Goal: Information Seeking & Learning: Learn about a topic

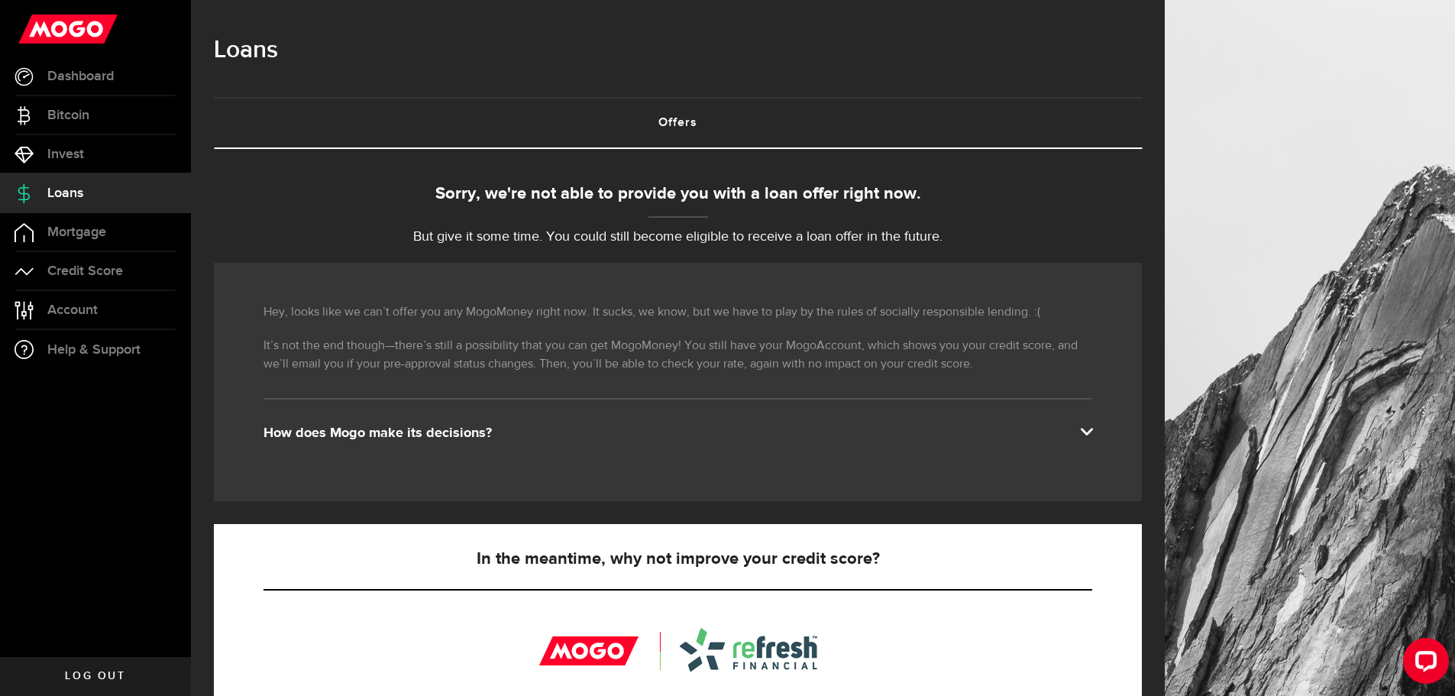
click at [675, 118] on link "Offers (requires attention)" at bounding box center [678, 123] width 928 height 49
click at [81, 231] on span "Mortgage" at bounding box center [76, 232] width 59 height 14
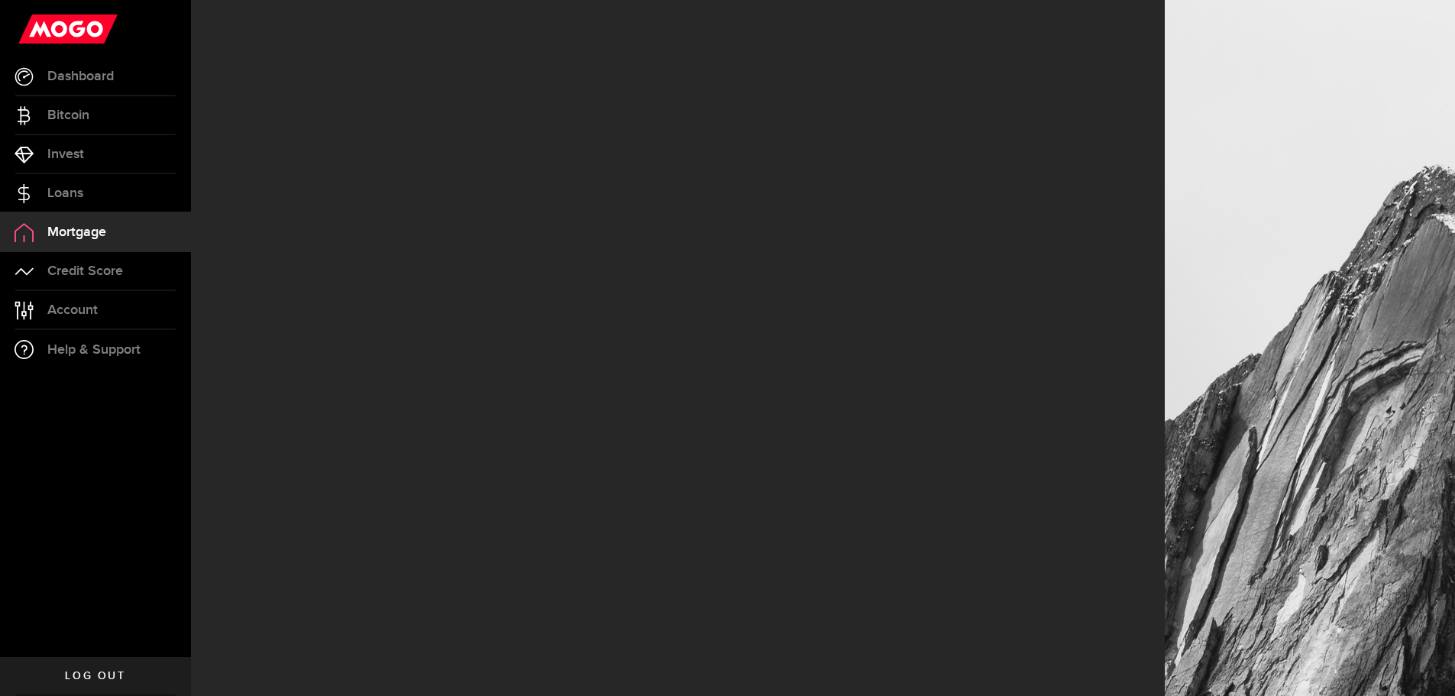
select select "3knYdhfXw4iYoq2m0WGQES"
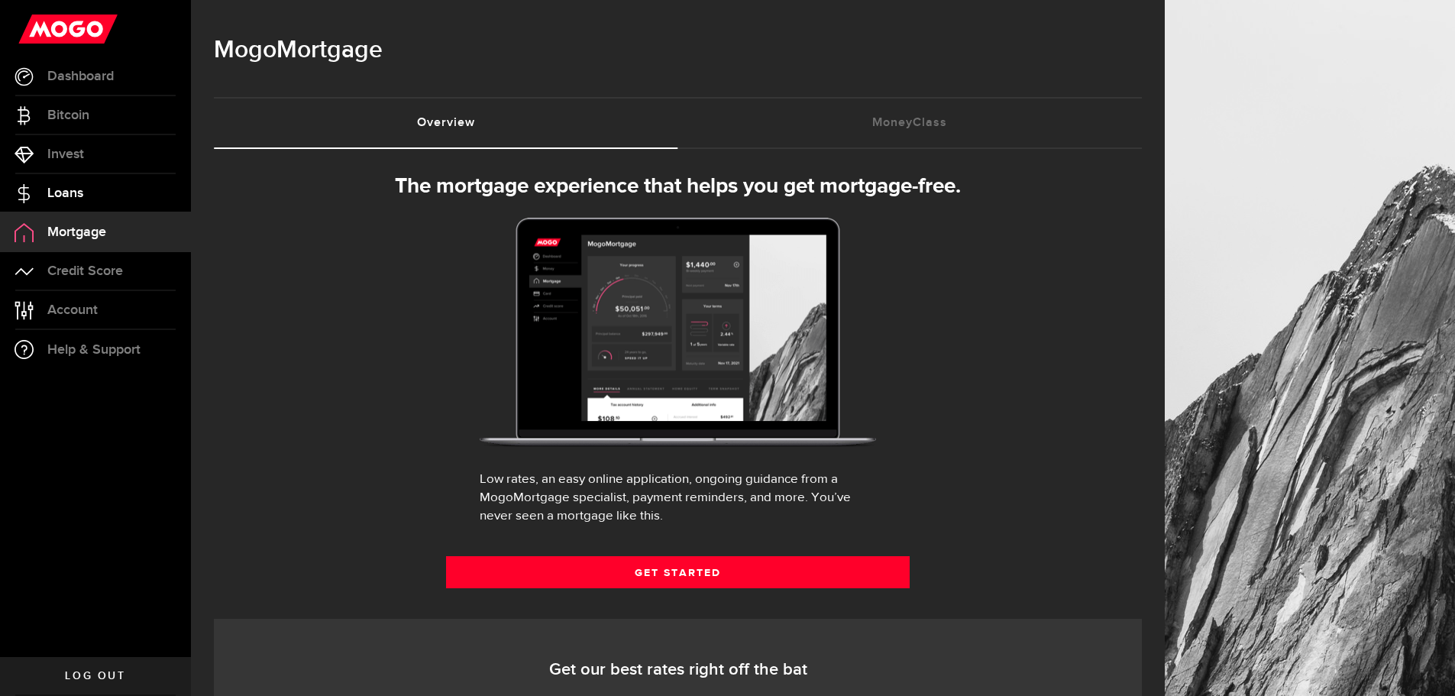
click at [91, 180] on link "Loans" at bounding box center [95, 193] width 191 height 38
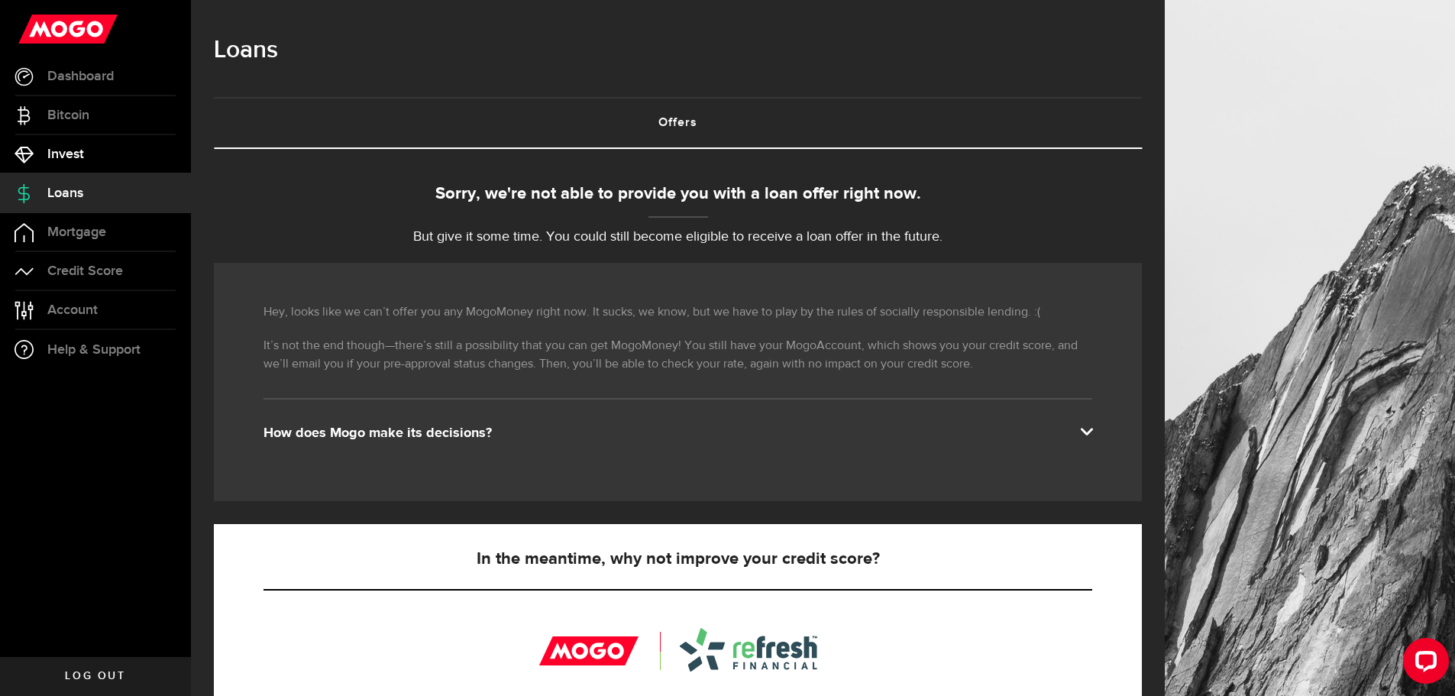
click at [82, 156] on span "Invest" at bounding box center [65, 154] width 37 height 14
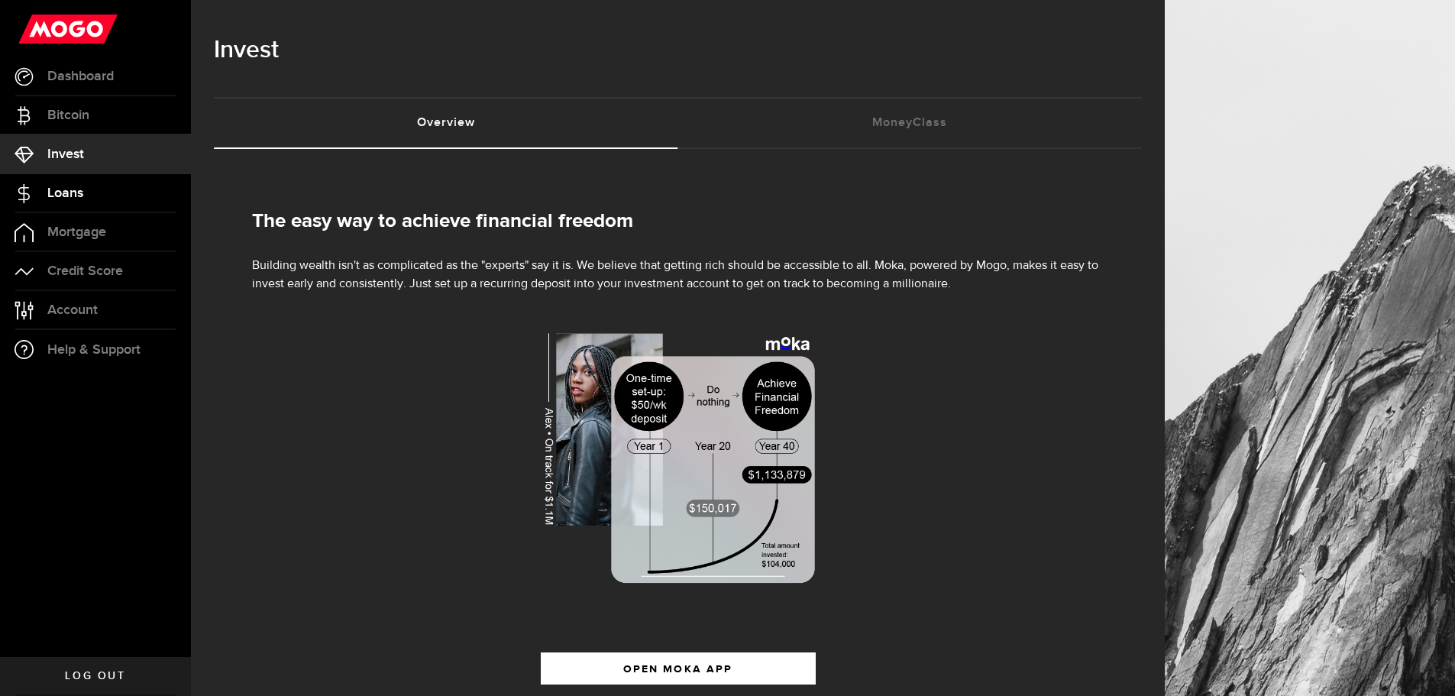
click at [87, 189] on link "Loans" at bounding box center [95, 193] width 191 height 38
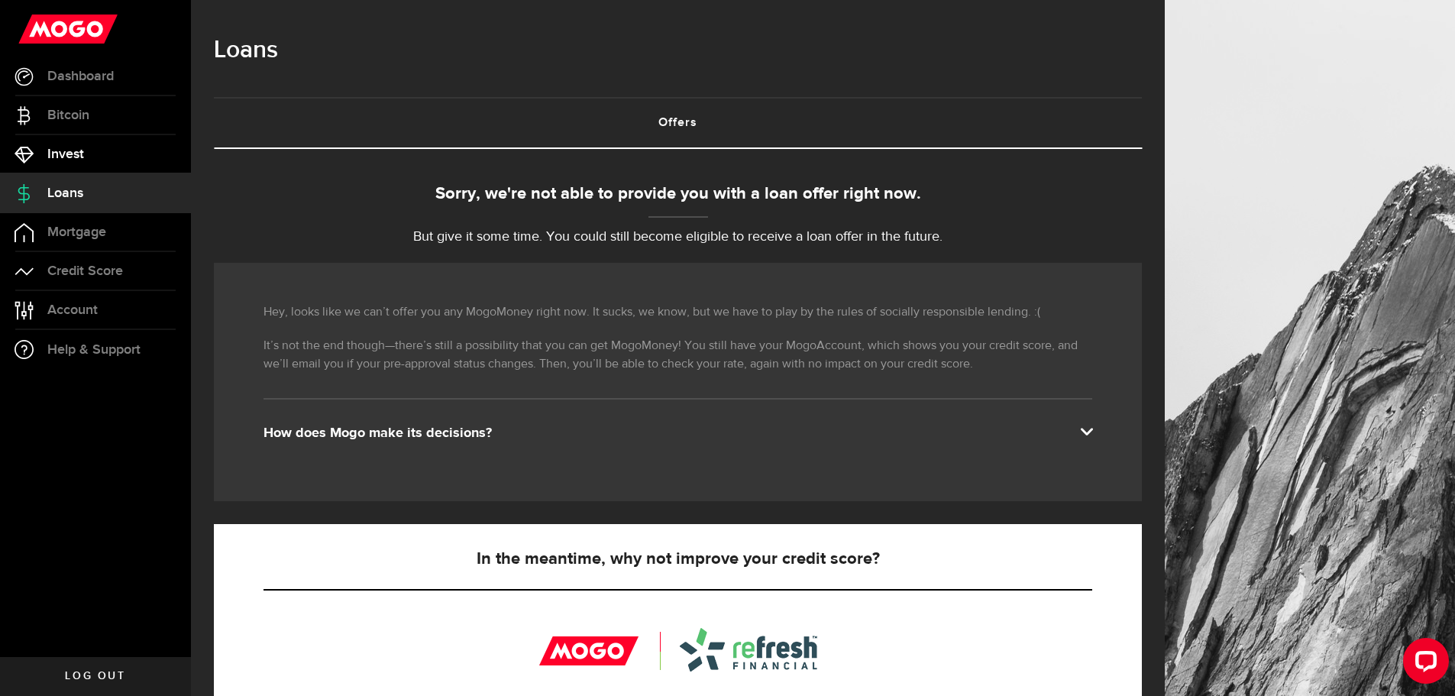
click at [79, 159] on span "Invest" at bounding box center [65, 154] width 37 height 14
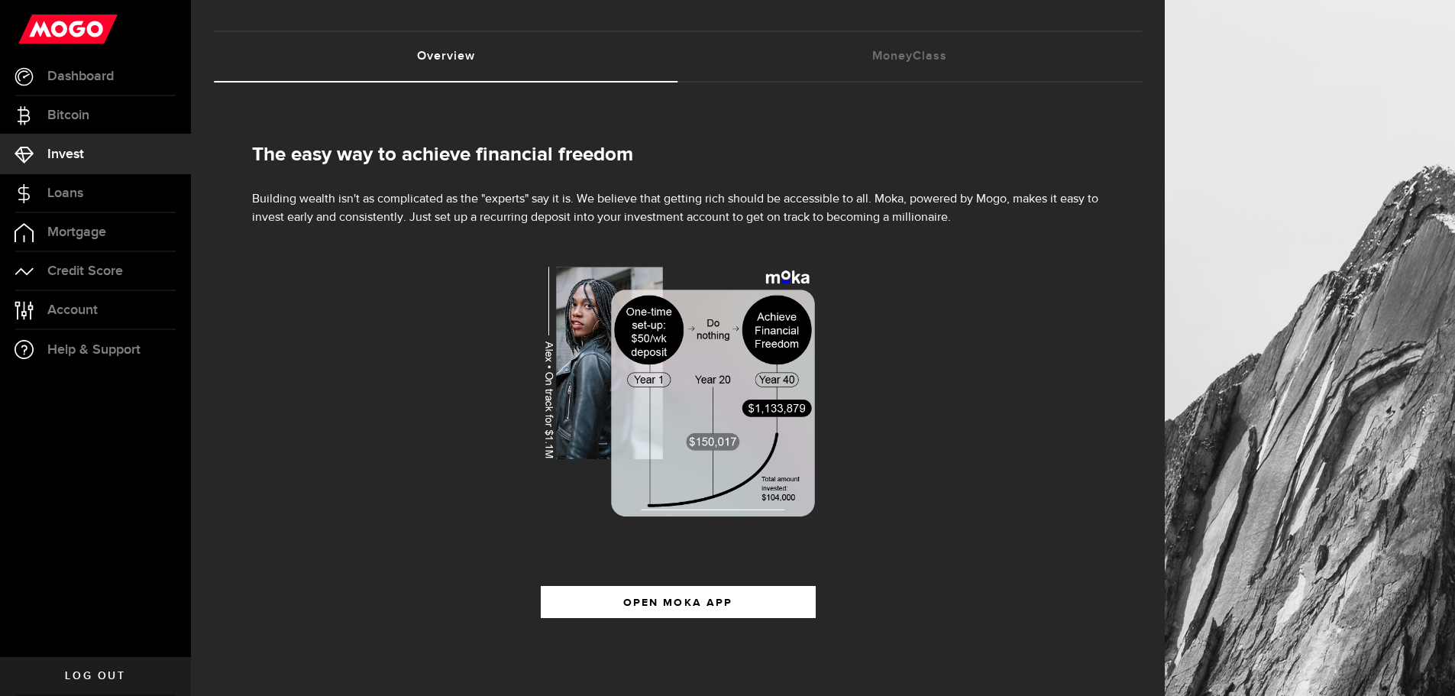
scroll to position [73, 0]
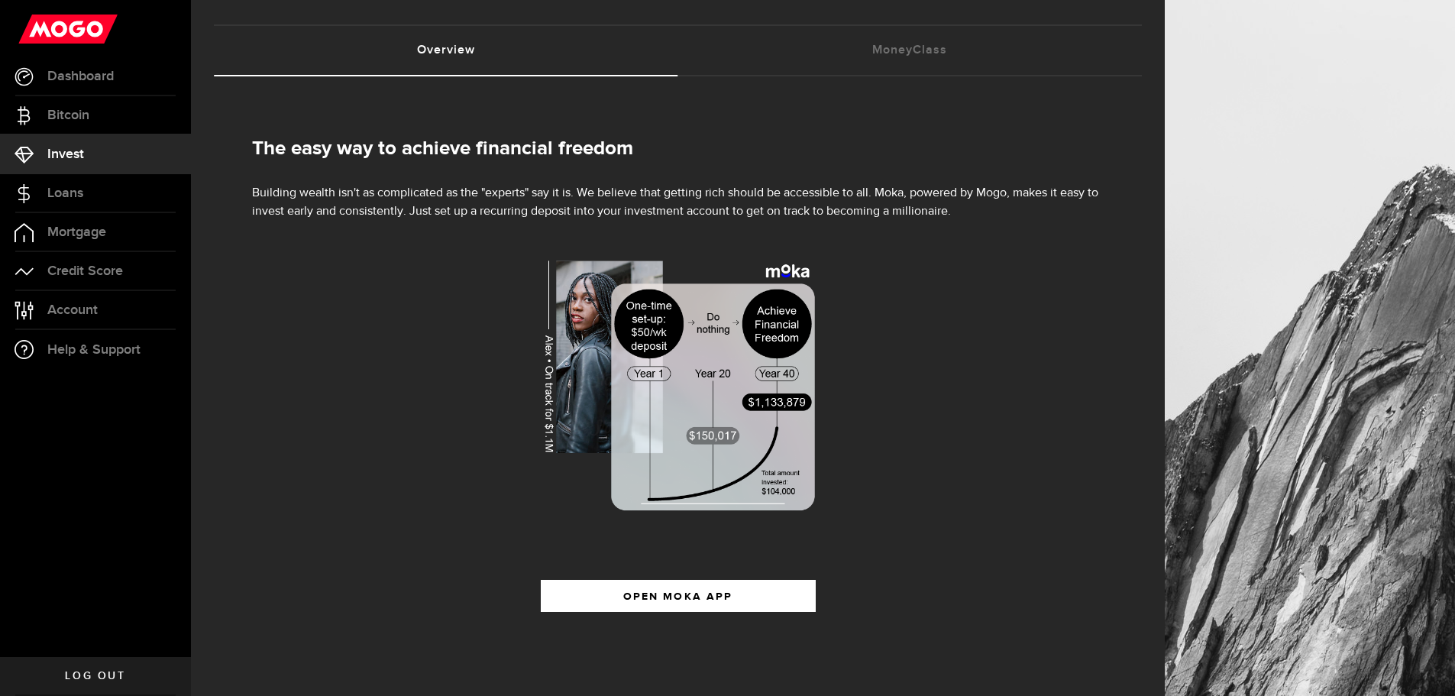
click at [72, 147] on span "Invest" at bounding box center [65, 154] width 37 height 14
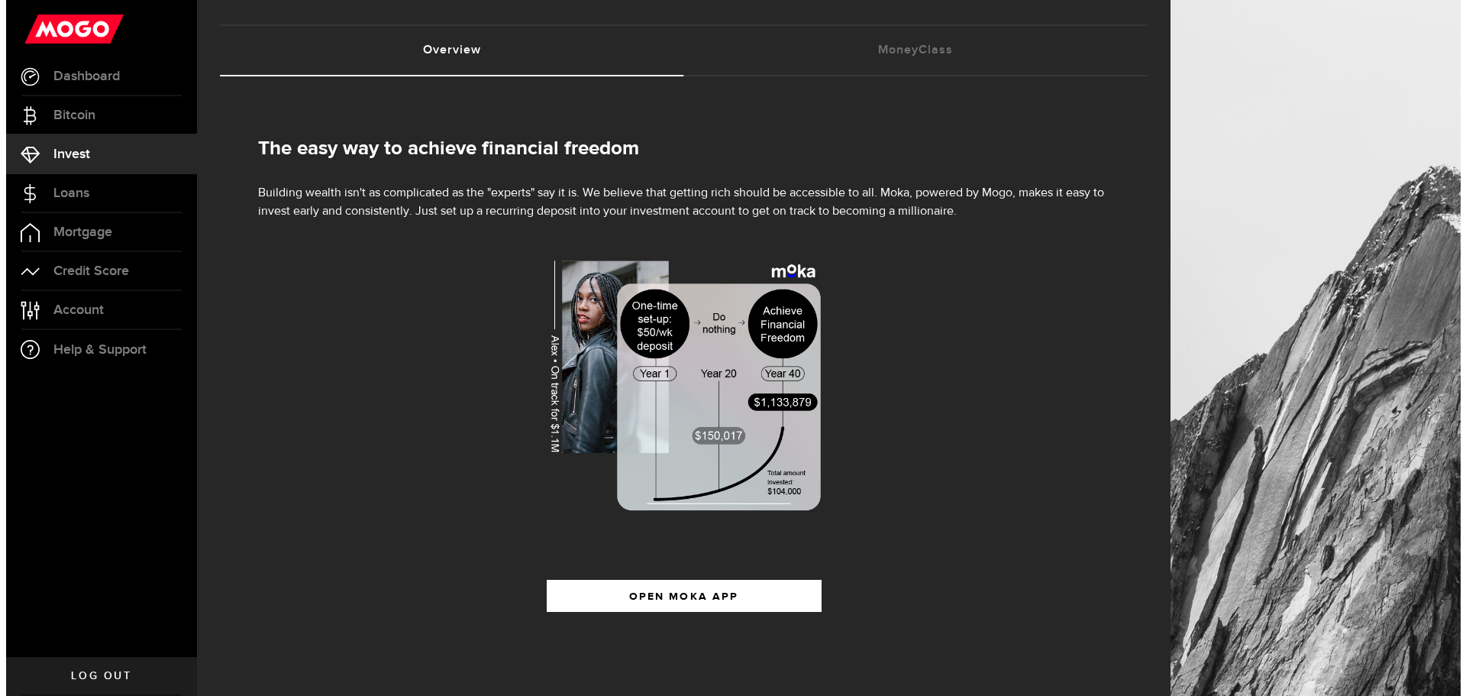
scroll to position [0, 0]
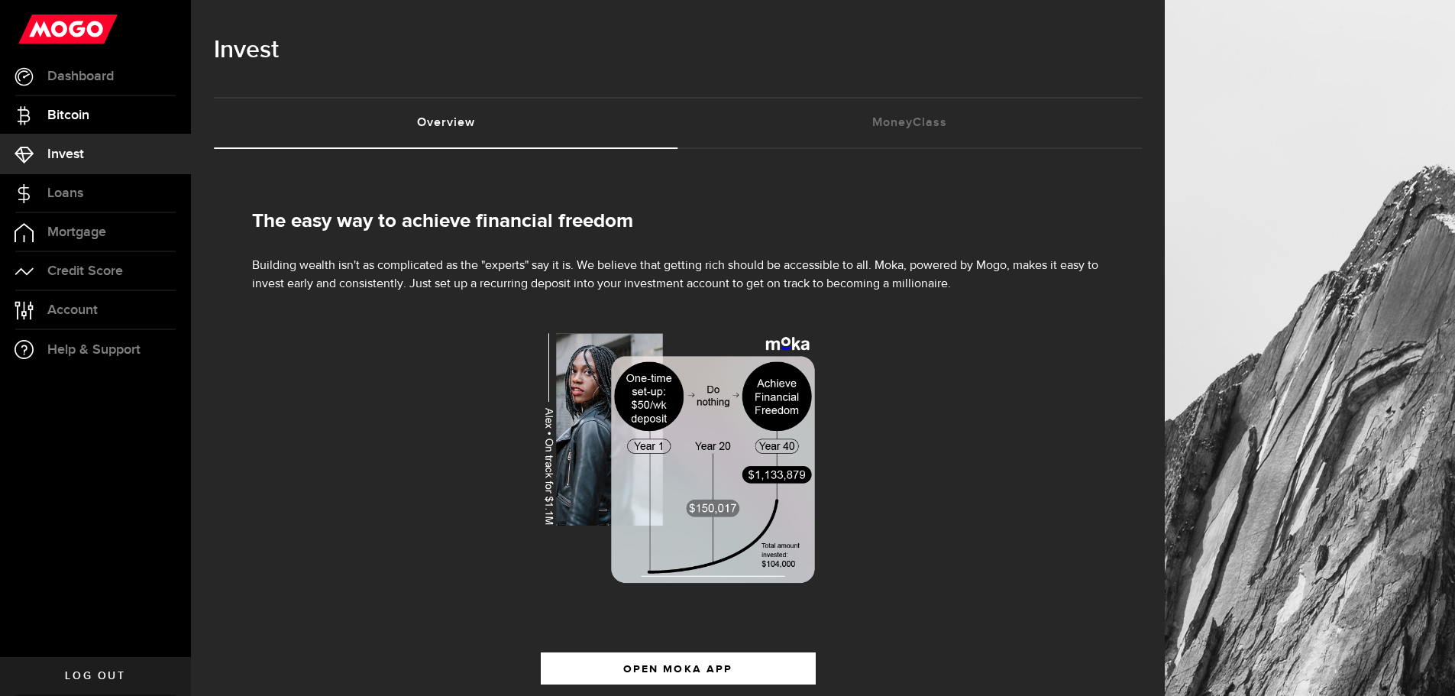
click at [64, 112] on span "Bitcoin" at bounding box center [68, 115] width 42 height 14
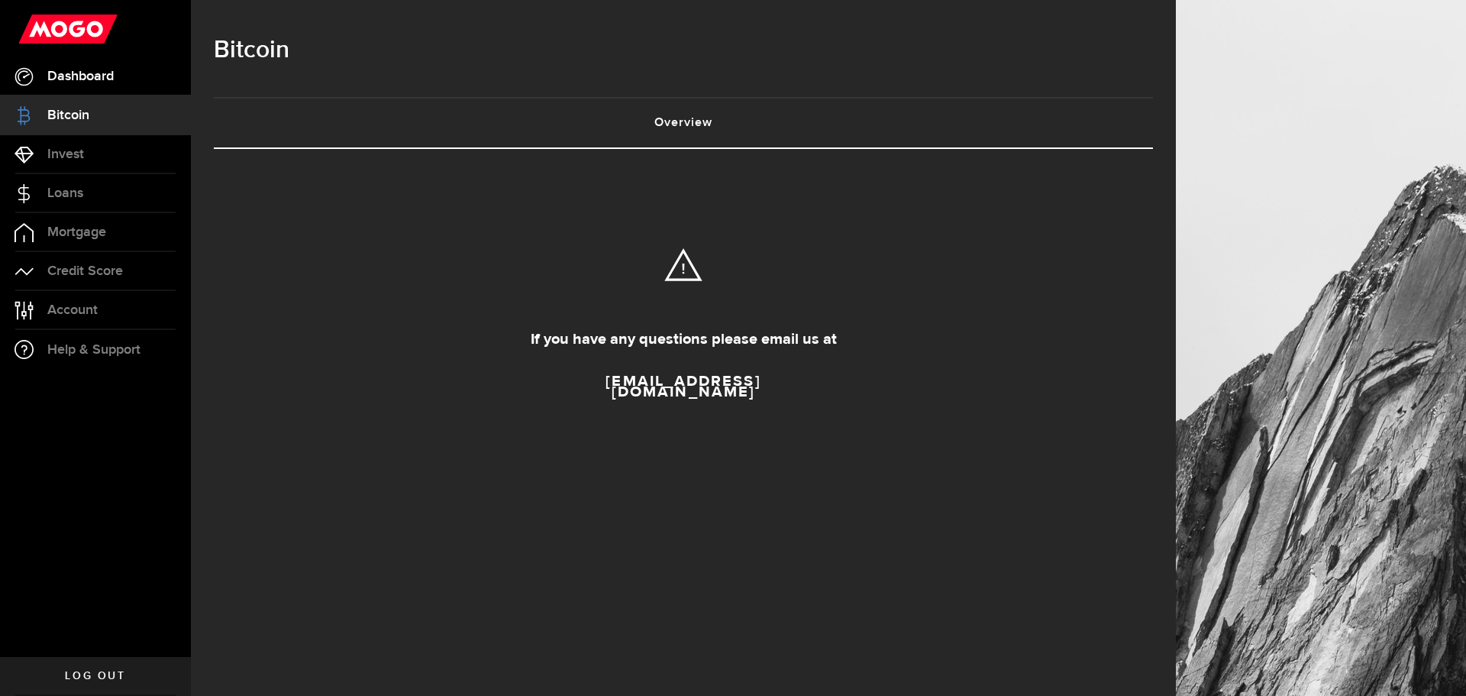
click at [90, 91] on link "Dashboard" at bounding box center [95, 76] width 191 height 38
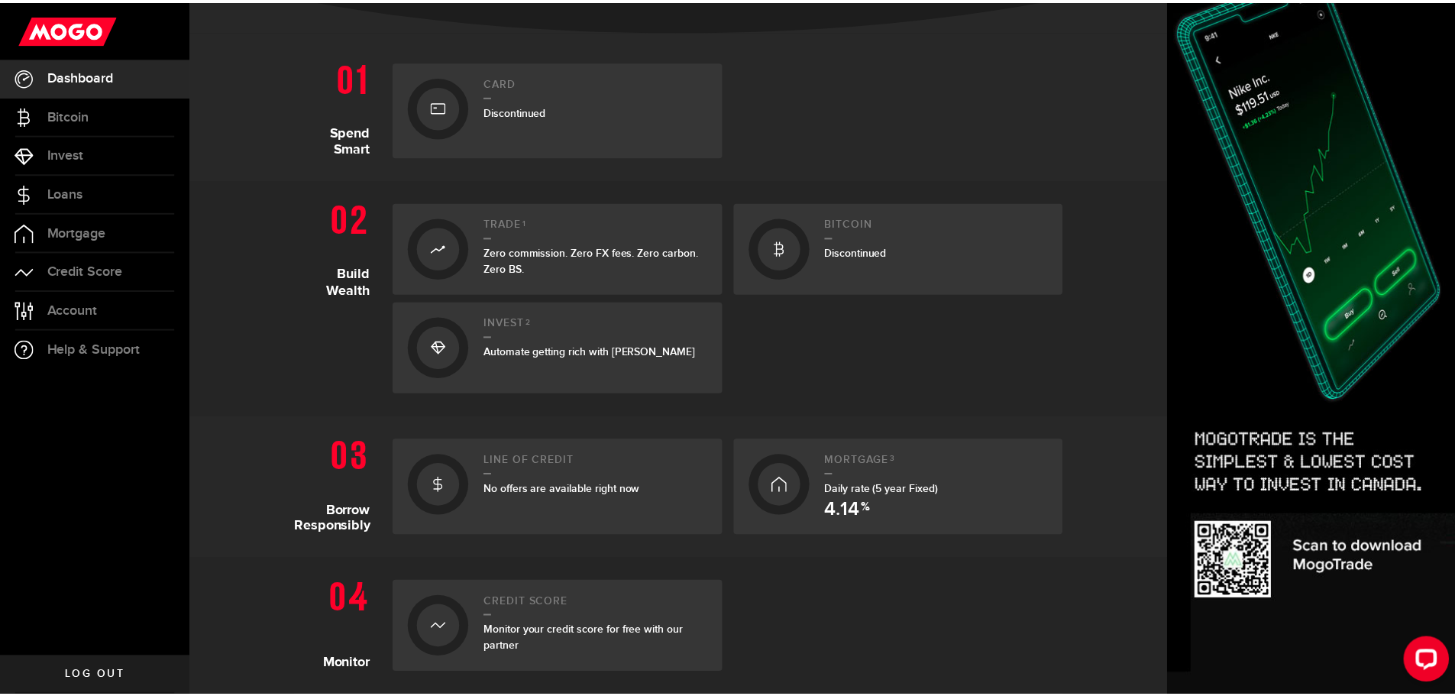
scroll to position [305, 0]
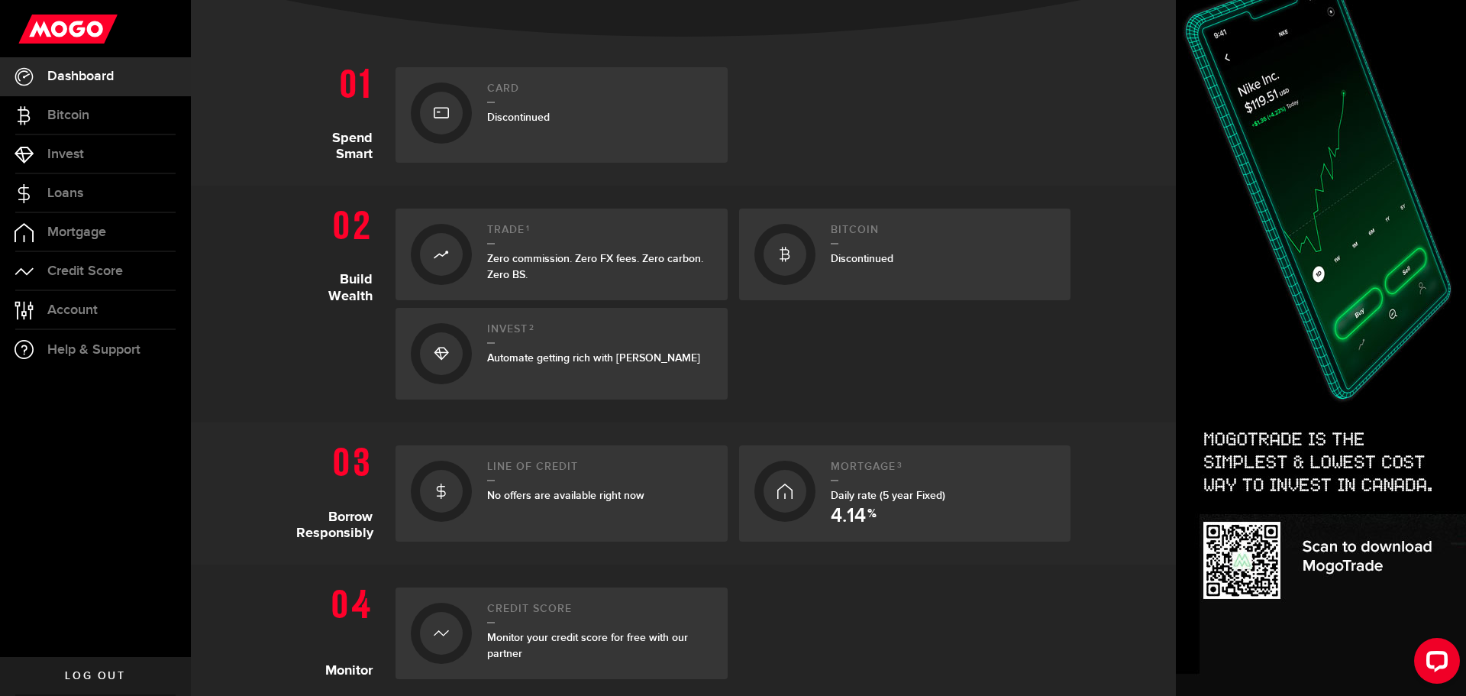
click at [602, 284] on div "Trade 1 Zero commission. Zero FX fees. Zero carbon. Zero BS." at bounding box center [599, 254] width 225 height 61
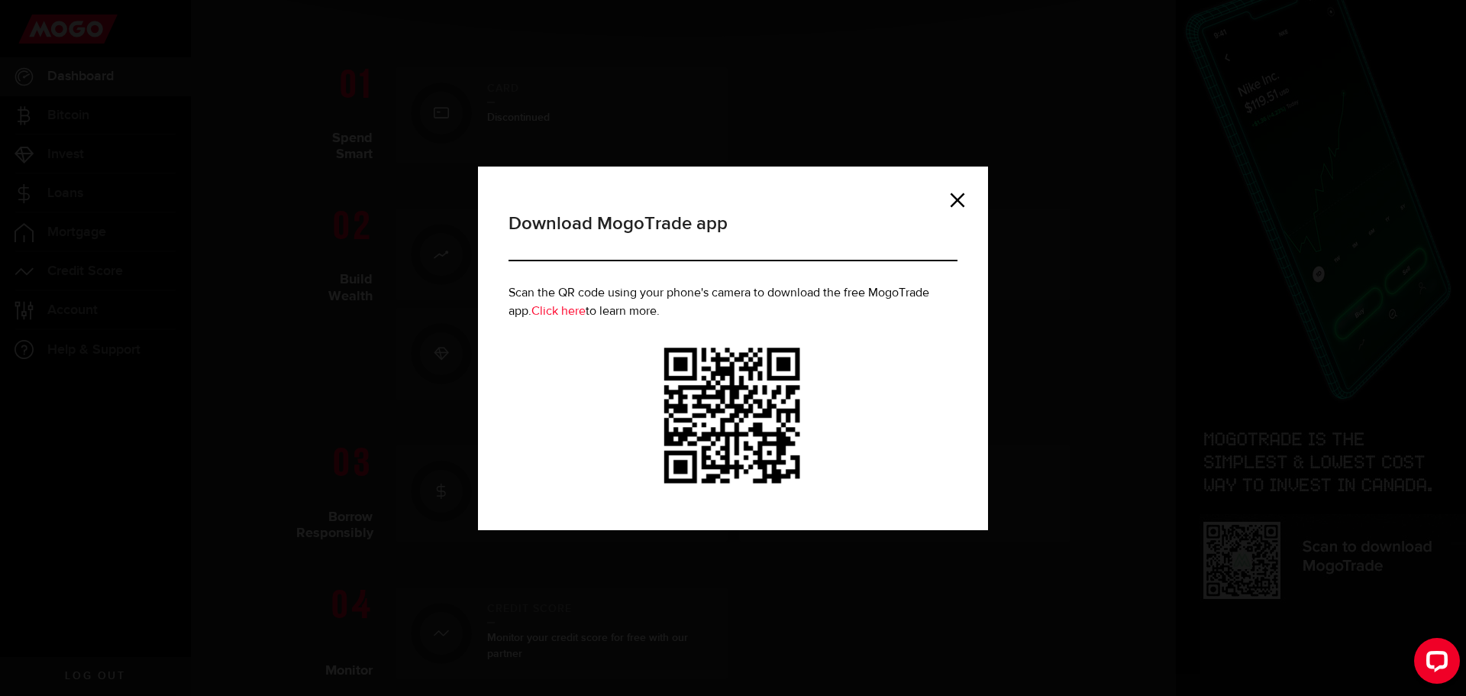
click at [437, 334] on div "Download MogoTrade app Scan the QR code using your phone's camera to download t…" at bounding box center [733, 348] width 1466 height 696
drag, startPoint x: 384, startPoint y: 321, endPoint x: 402, endPoint y: 311, distance: 20.8
click at [374, 316] on div "Download MogoTrade app Scan the QR code using your phone's camera to download t…" at bounding box center [733, 348] width 1466 height 696
click at [953, 199] on link at bounding box center [957, 199] width 15 height 15
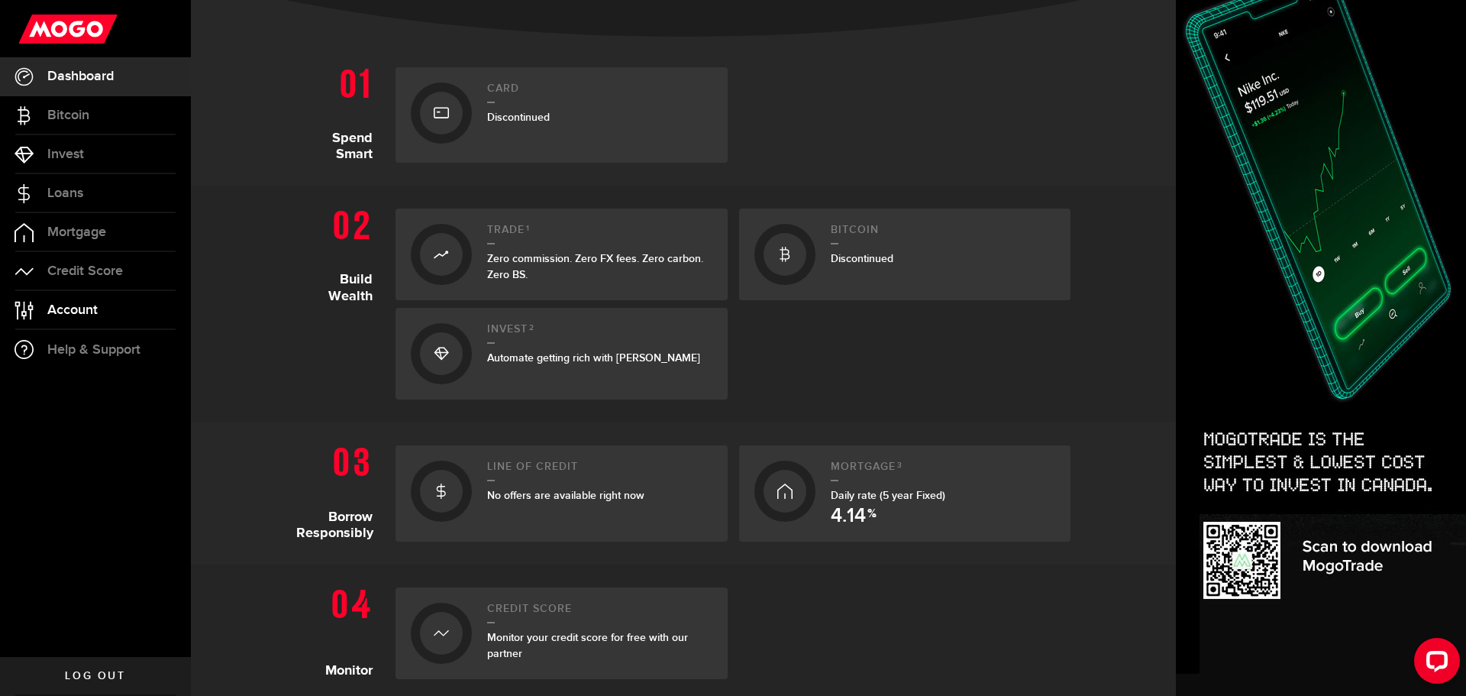
click at [86, 293] on link "Account Compte" at bounding box center [95, 310] width 191 height 38
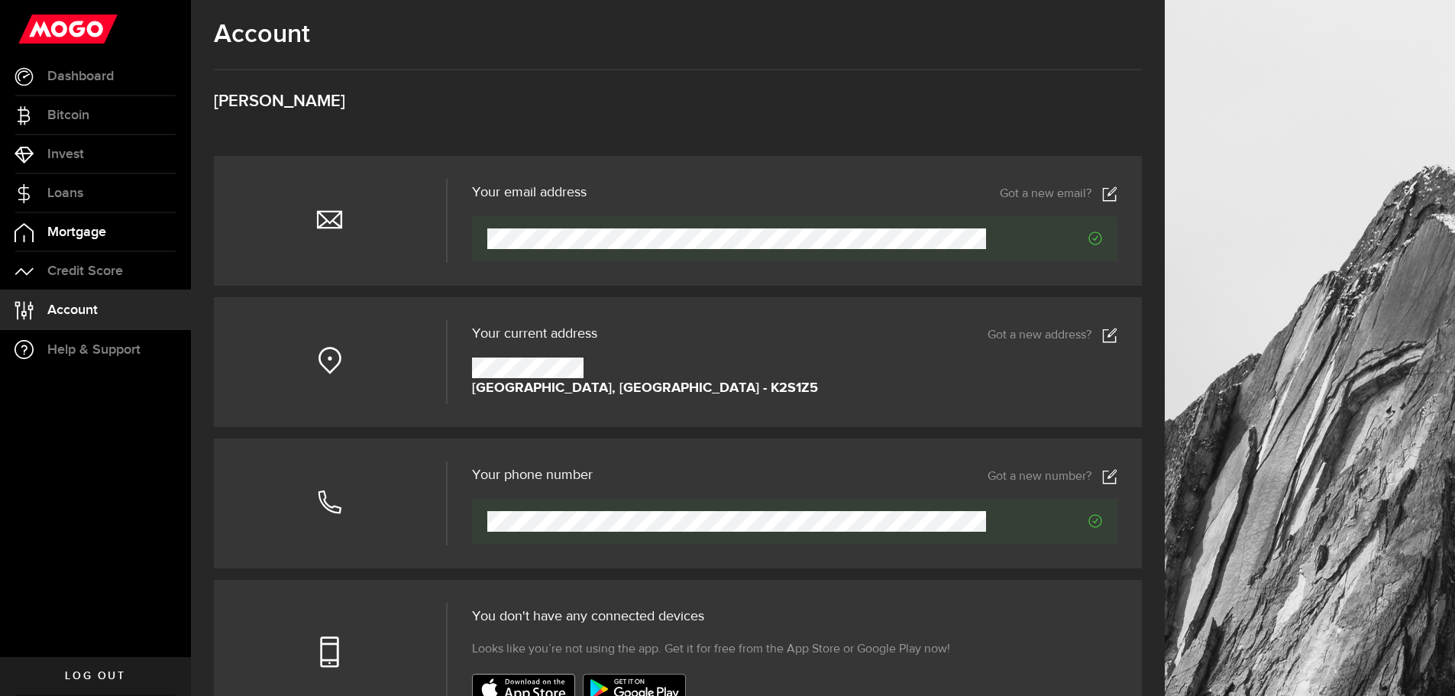
click at [90, 241] on link "Mortgage" at bounding box center [95, 232] width 191 height 38
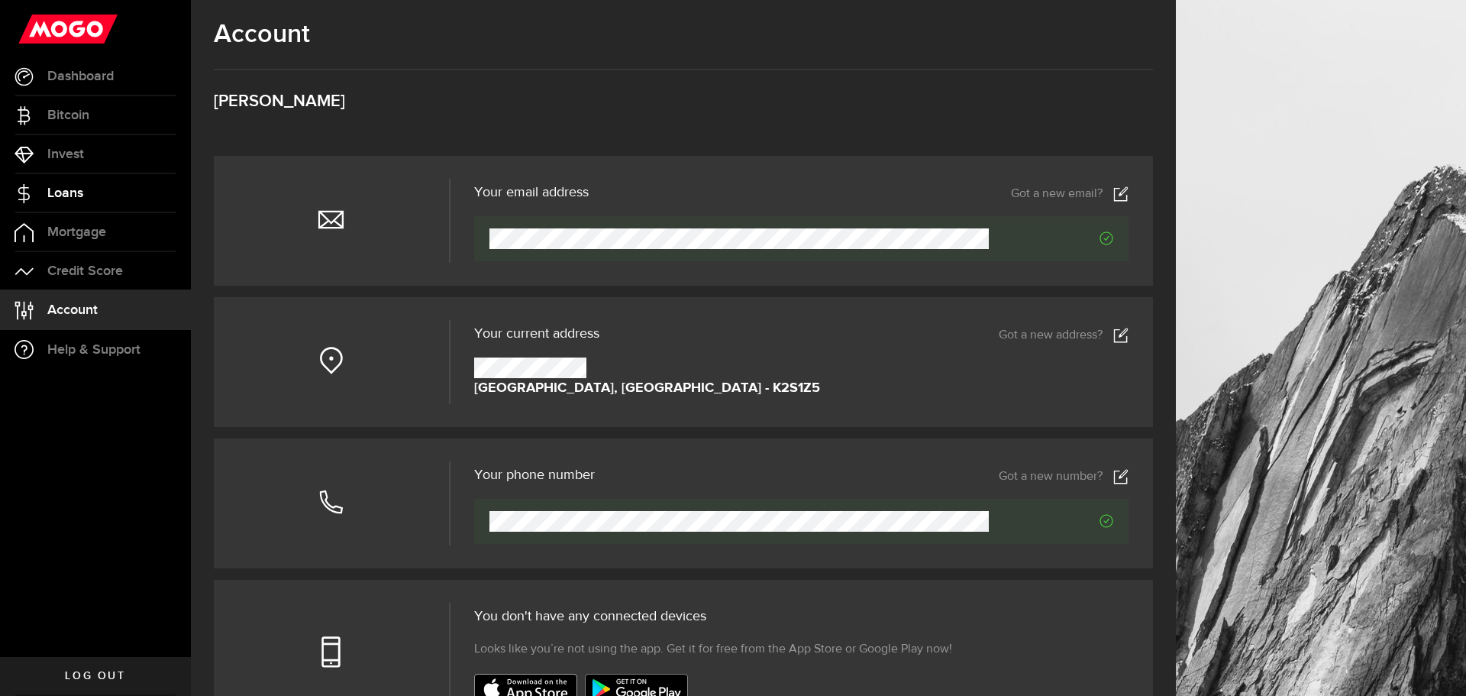
select select "3knYdhfXw4iYoq2m0WGQES"
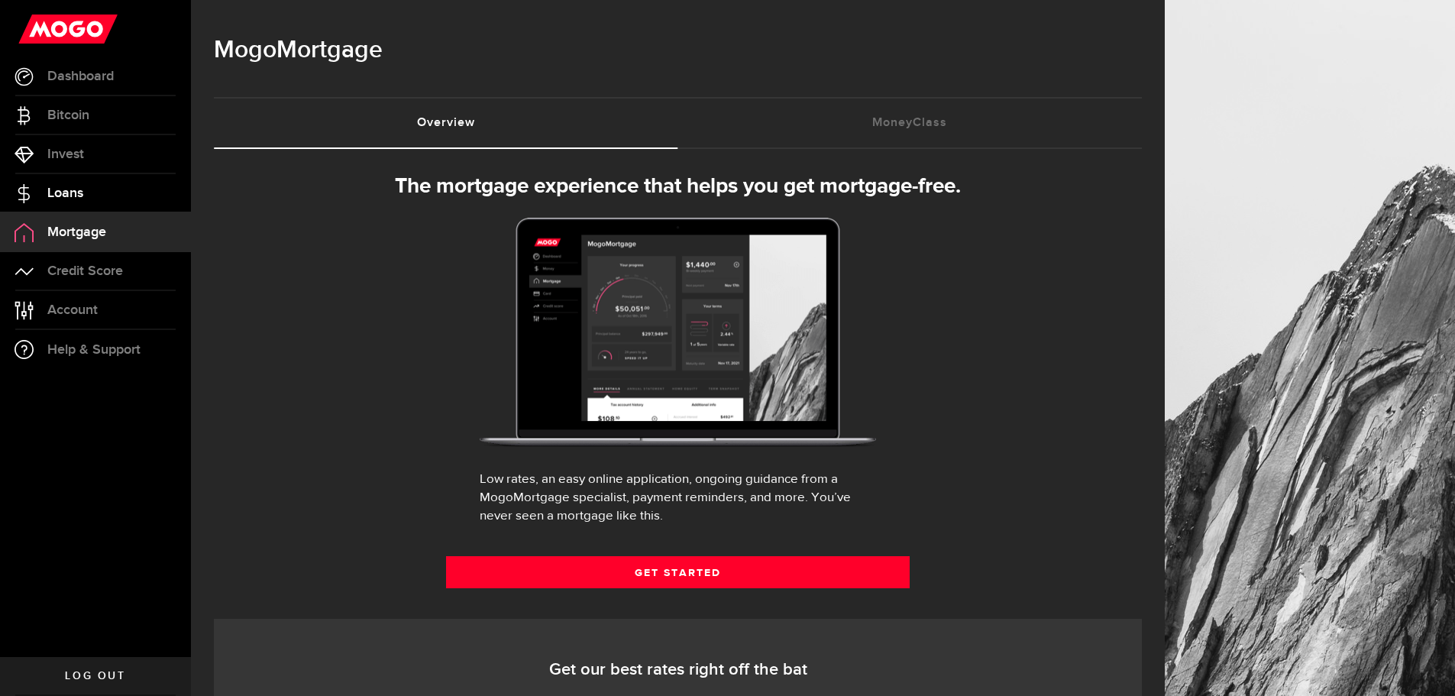
click at [78, 197] on span "Loans" at bounding box center [65, 193] width 36 height 14
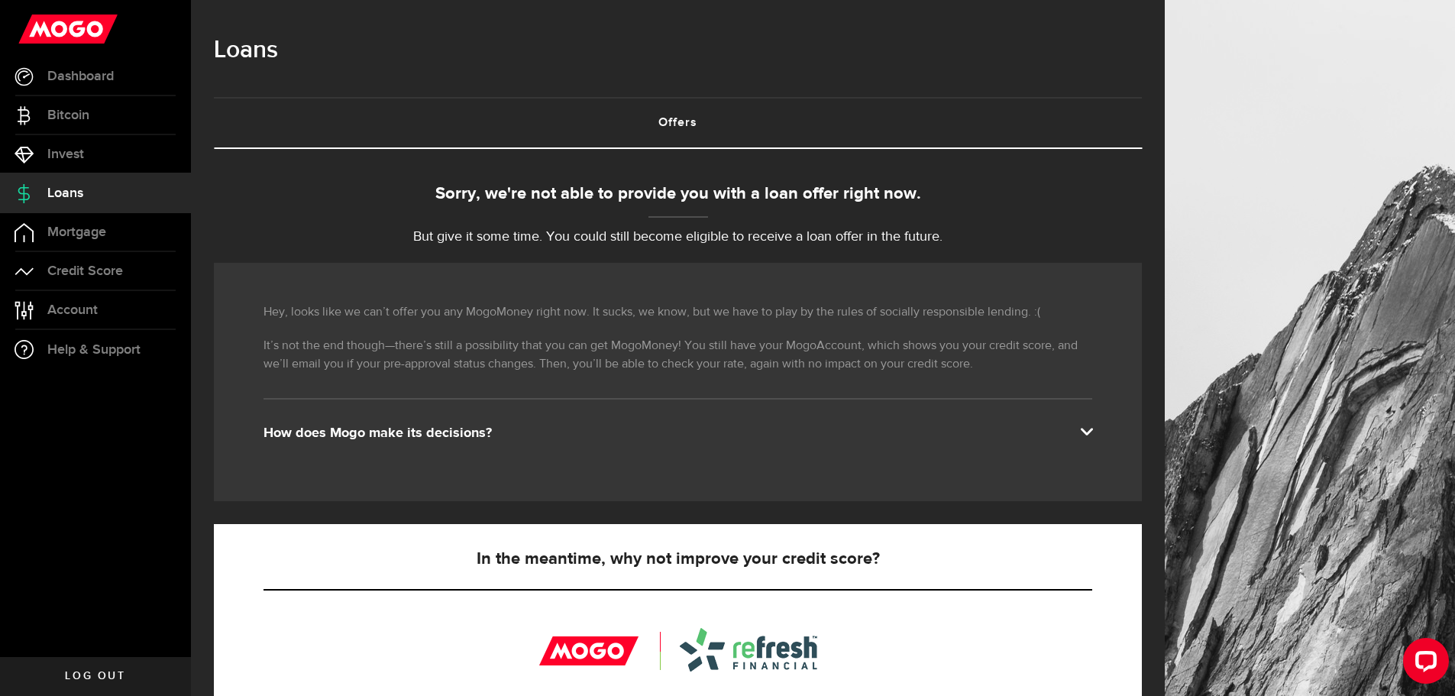
click at [431, 421] on div "Hey, looks like we can’t offer you any MogoMoney right now. It sucks, we know, …" at bounding box center [678, 382] width 928 height 238
click at [418, 419] on div "Hey, looks like we can’t offer you any MogoMoney right now. It sucks, we know, …" at bounding box center [678, 382] width 928 height 238
click at [422, 433] on div "How does Mogo make its decisions?" at bounding box center [677, 433] width 829 height 18
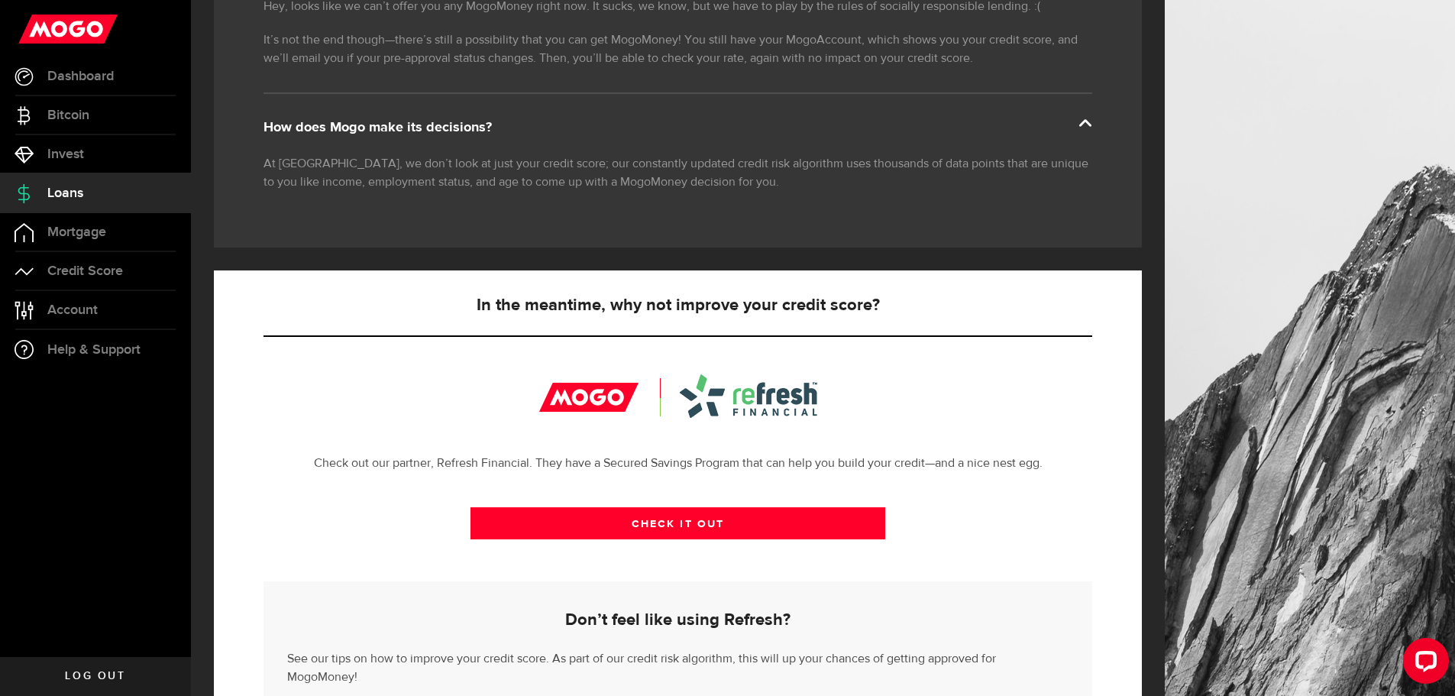
scroll to position [387, 0]
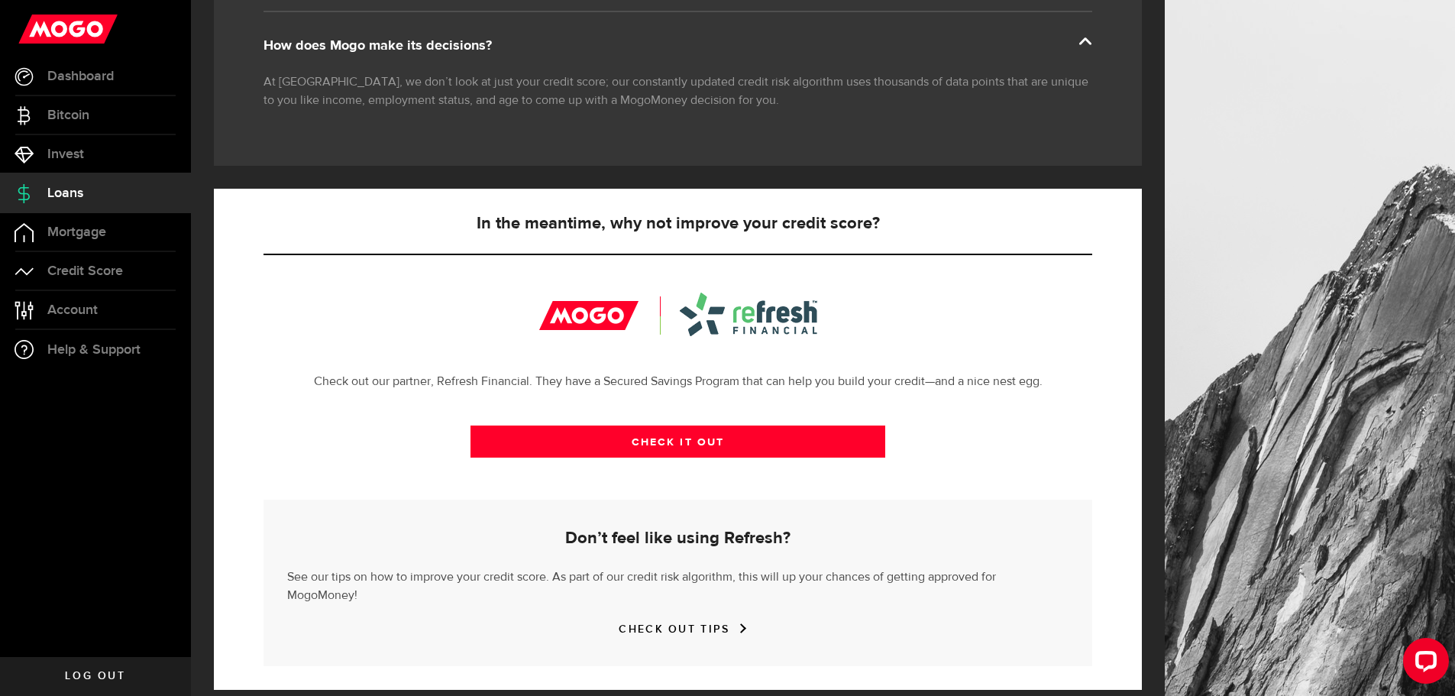
click at [669, 620] on div "CHECK OUT TIPS" at bounding box center [677, 629] width 781 height 18
click at [677, 622] on link "CHECK OUT TIPS" at bounding box center [678, 628] width 118 height 13
